Goal: Task Accomplishment & Management: Manage account settings

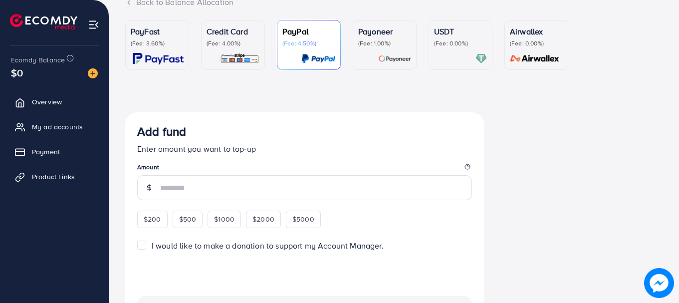
scroll to position [70, 0]
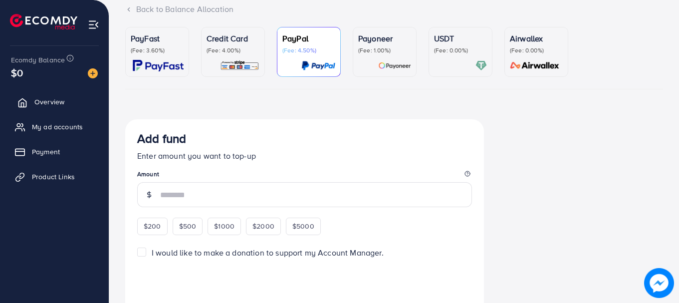
click at [94, 106] on link "Overview" at bounding box center [54, 102] width 94 height 20
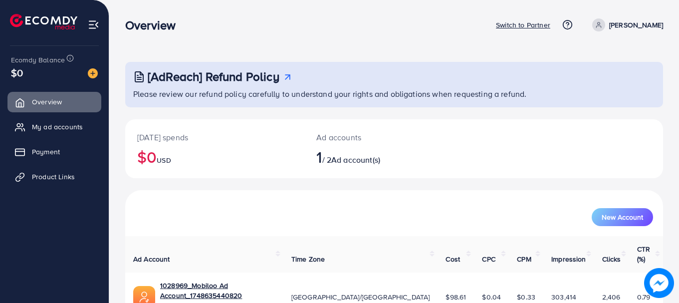
scroll to position [40, 0]
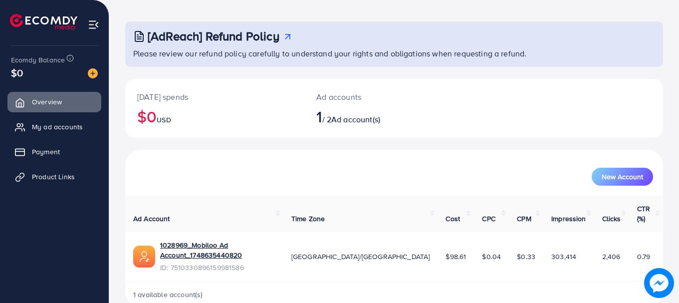
drag, startPoint x: 678, startPoint y: 92, endPoint x: 678, endPoint y: 117, distance: 25.0
click at [678, 117] on div "[AdReach] Refund Policy Please review our refund policy carefully to understand…" at bounding box center [394, 142] width 570 height 364
click at [572, 114] on div "[DATE] spends $0 USD Ad accounts 1 / 2 Ad account(s)" at bounding box center [394, 108] width 538 height 59
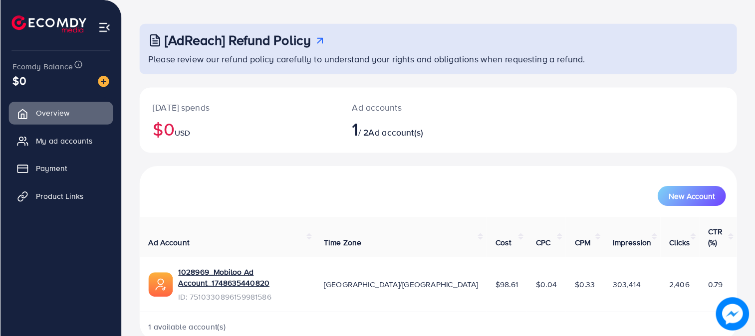
scroll to position [6, 0]
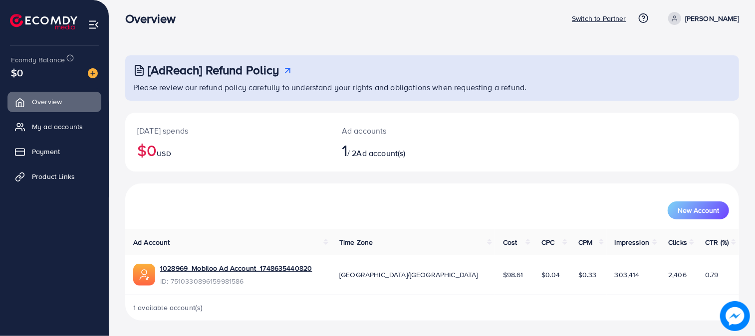
drag, startPoint x: 667, startPoint y: 0, endPoint x: 410, endPoint y: 165, distance: 305.8
click at [410, 165] on div "Ad accounts 1 / 2 Ad account(s)" at bounding box center [407, 142] width 154 height 59
click at [79, 132] on link "My ad accounts" at bounding box center [54, 127] width 94 height 20
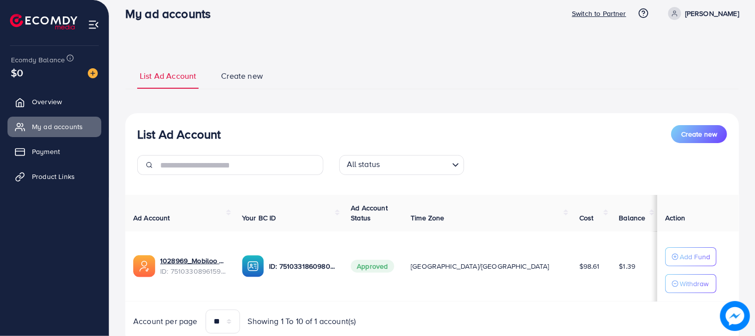
scroll to position [10, 0]
